Goal: Task Accomplishment & Management: Complete application form

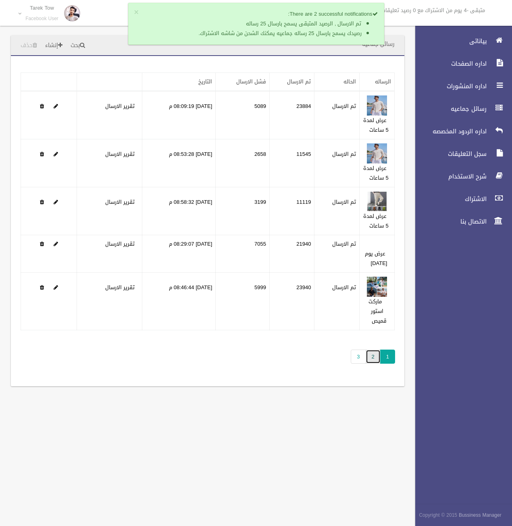
click at [368, 355] on link "2" at bounding box center [373, 357] width 15 height 14
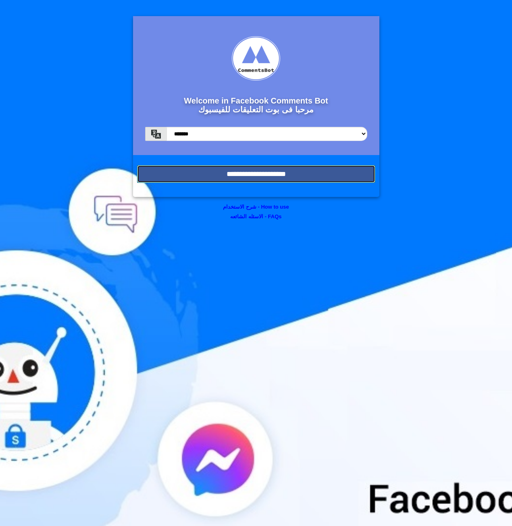
click at [219, 167] on input "**********" at bounding box center [256, 174] width 238 height 18
